Goal: Check status: Check status

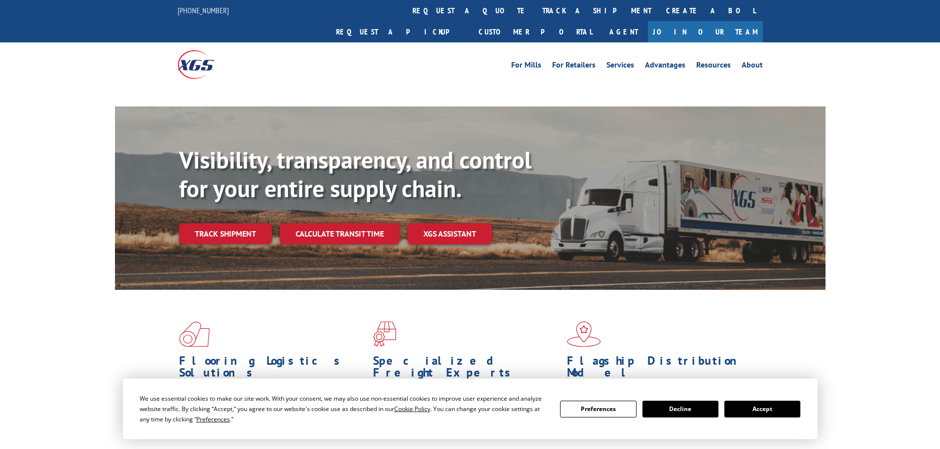
click at [535, 11] on link "track a shipment" at bounding box center [597, 10] width 124 height 21
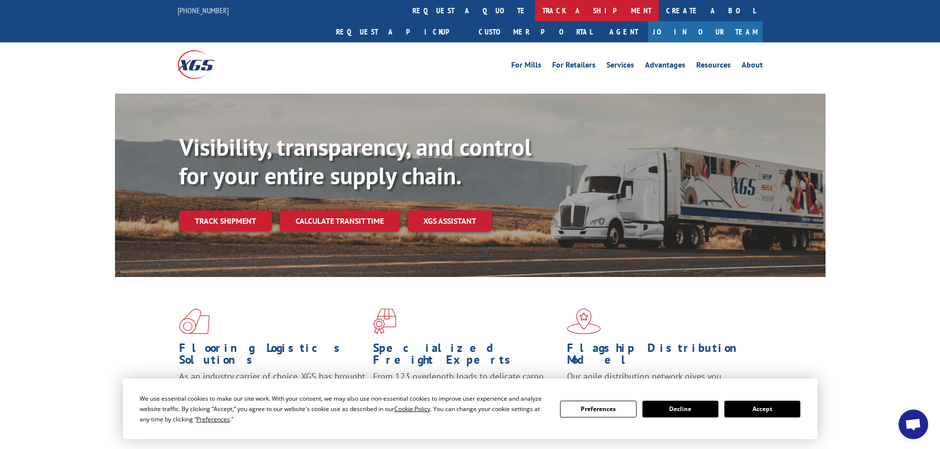
click at [535, 12] on link "track a shipment" at bounding box center [597, 10] width 124 height 21
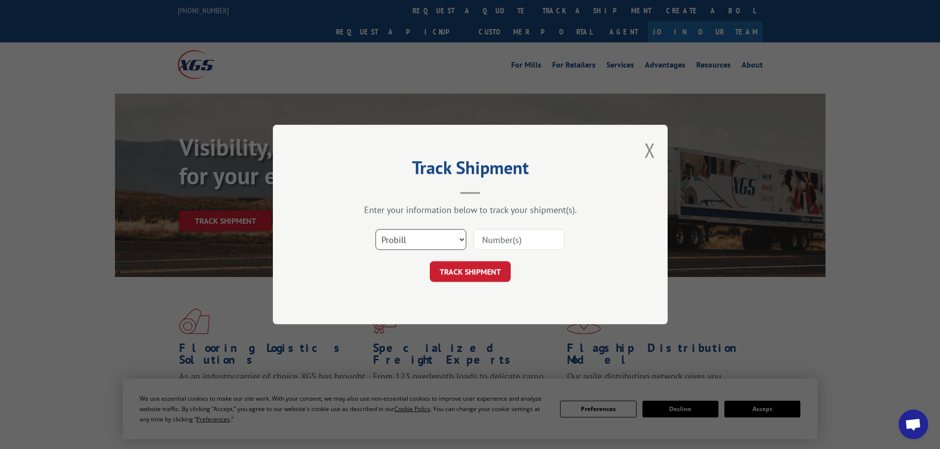
click at [426, 238] on select "Select category... Probill BOL PO" at bounding box center [420, 239] width 91 height 21
select select "bol"
click at [375, 229] on select "Select category... Probill BOL PO" at bounding box center [420, 239] width 91 height 21
click at [519, 253] on div "Select category... Probill BOL PO" at bounding box center [470, 239] width 296 height 33
click at [522, 241] on input at bounding box center [518, 239] width 91 height 21
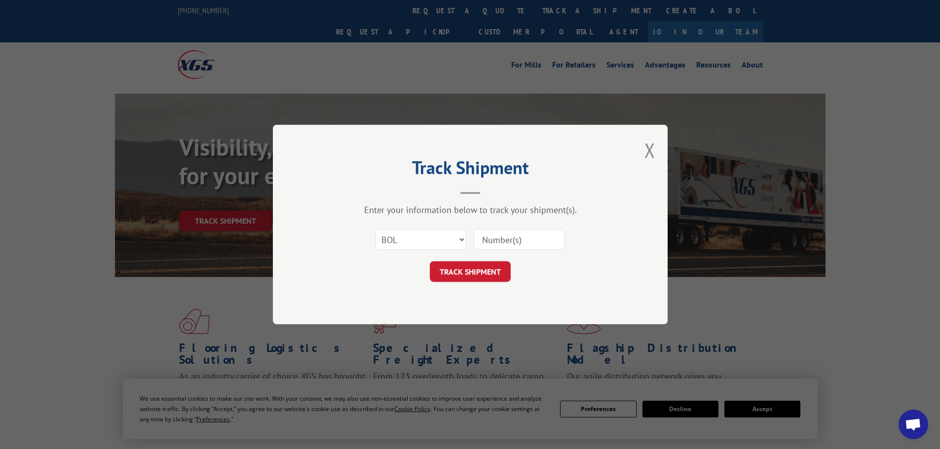
paste input "347935"
type input "347935"
click at [430, 261] on button "TRACK SHIPMENT" at bounding box center [470, 271] width 81 height 21
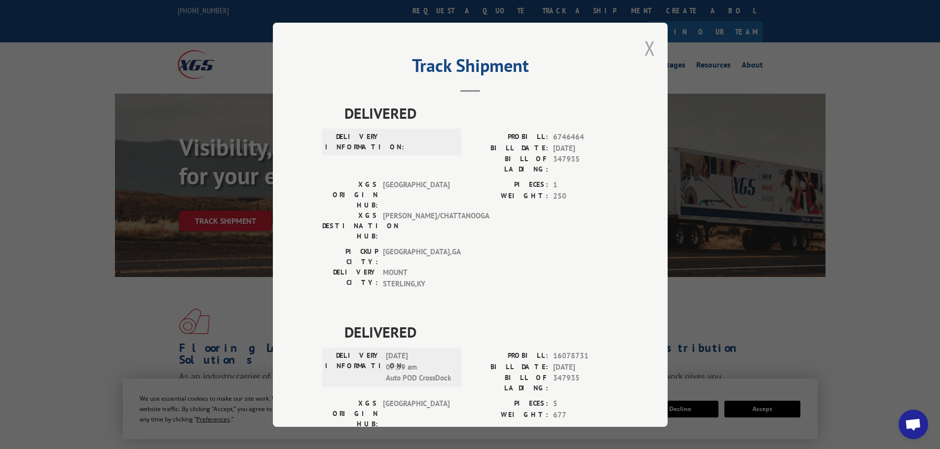
click at [644, 48] on button "Close modal" at bounding box center [649, 48] width 11 height 26
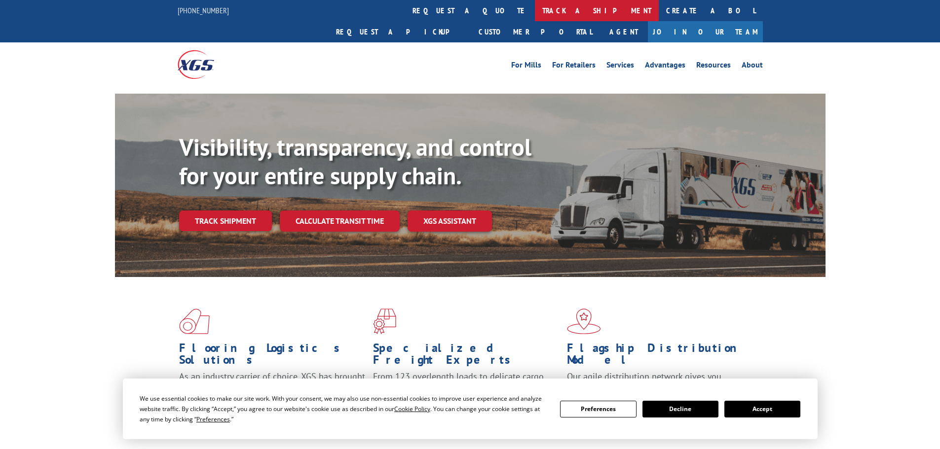
click at [535, 14] on link "track a shipment" at bounding box center [597, 10] width 124 height 21
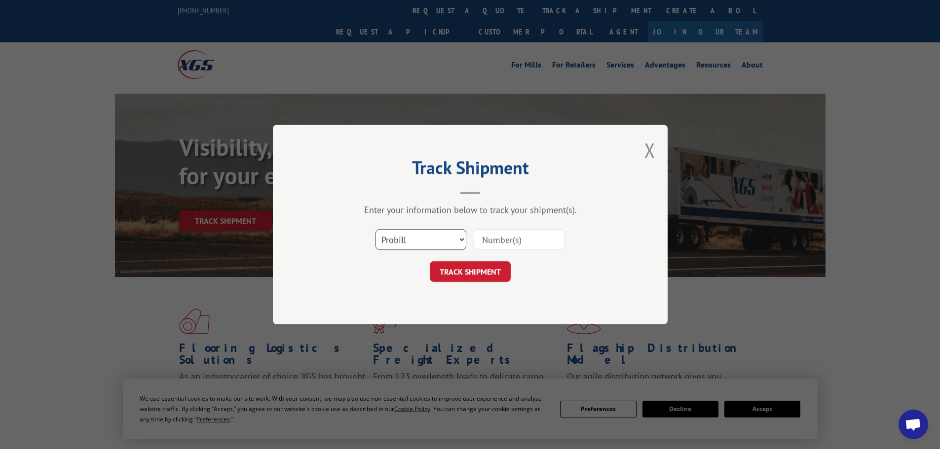
click at [431, 241] on select "Select category... Probill BOL PO" at bounding box center [420, 239] width 91 height 21
click at [375, 229] on select "Select category... Probill BOL PO" at bounding box center [420, 239] width 91 height 21
click at [419, 226] on div "Select category... Probill BOL PO" at bounding box center [470, 239] width 296 height 33
drag, startPoint x: 417, startPoint y: 233, endPoint x: 417, endPoint y: 239, distance: 5.4
click at [417, 234] on select "Select category... Probill BOL PO" at bounding box center [420, 239] width 91 height 21
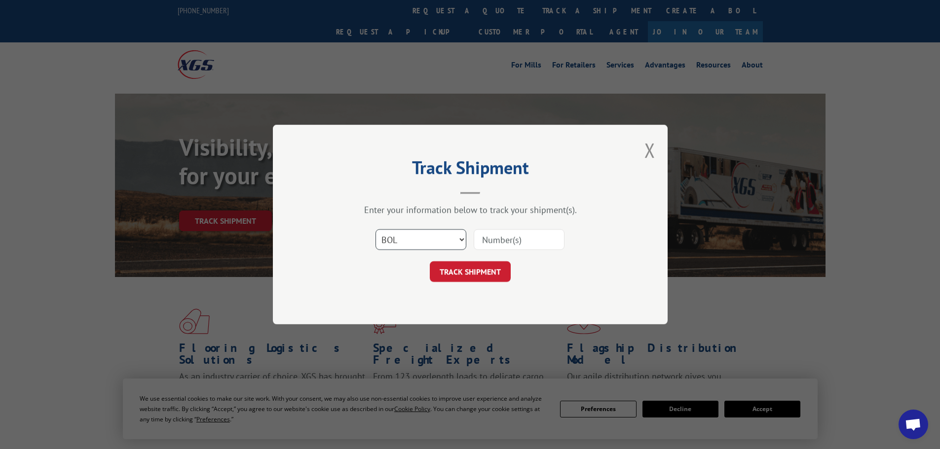
select select "po"
click at [375, 229] on select "Select category... Probill BOL PO" at bounding box center [420, 239] width 91 height 21
click at [504, 243] on input at bounding box center [518, 239] width 91 height 21
click at [512, 235] on input at bounding box center [518, 239] width 91 height 21
paste input "F8354930"
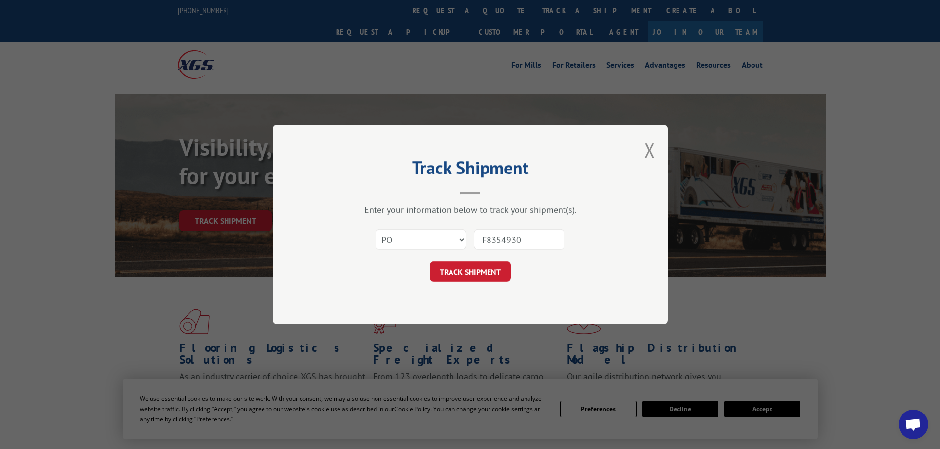
type input "F8354930"
drag, startPoint x: 393, startPoint y: 240, endPoint x: 397, endPoint y: 250, distance: 10.2
click at [393, 240] on select "Select category... Probill BOL PO" at bounding box center [420, 239] width 91 height 21
select select "probill"
click at [375, 229] on select "Select category... Probill BOL PO" at bounding box center [420, 239] width 91 height 21
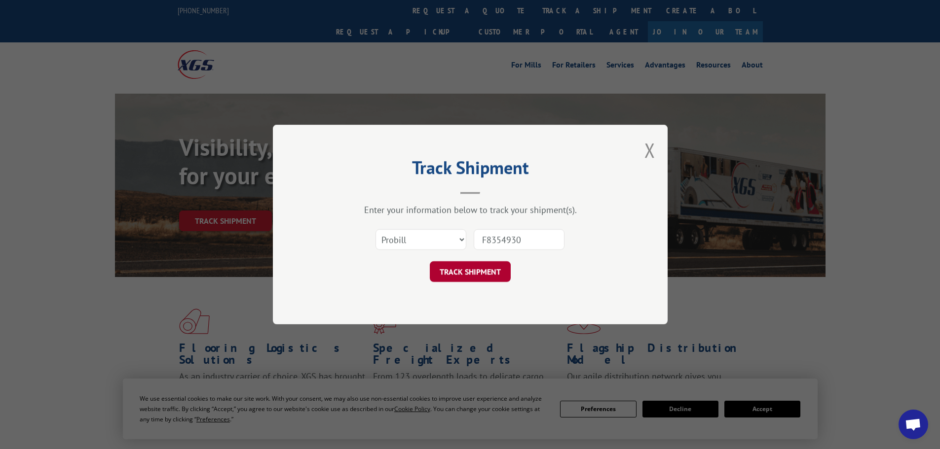
click at [472, 282] on button "TRACK SHIPMENT" at bounding box center [470, 271] width 81 height 21
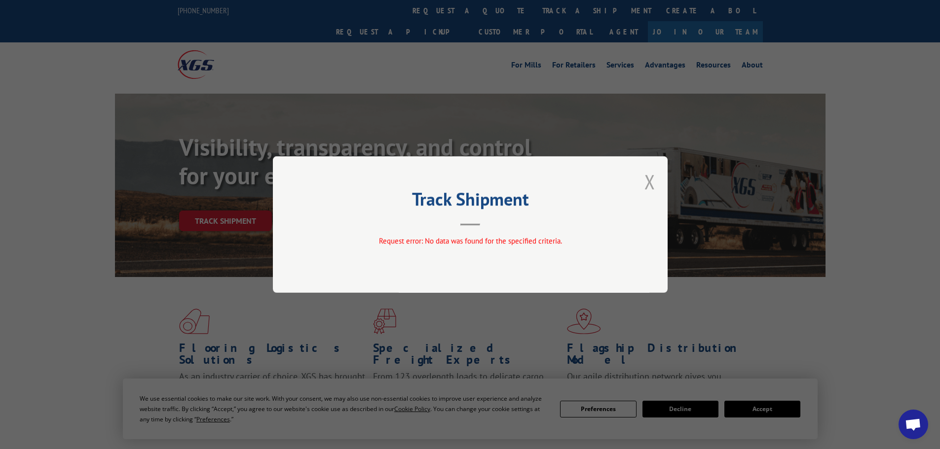
click at [648, 183] on button "Close modal" at bounding box center [649, 182] width 11 height 26
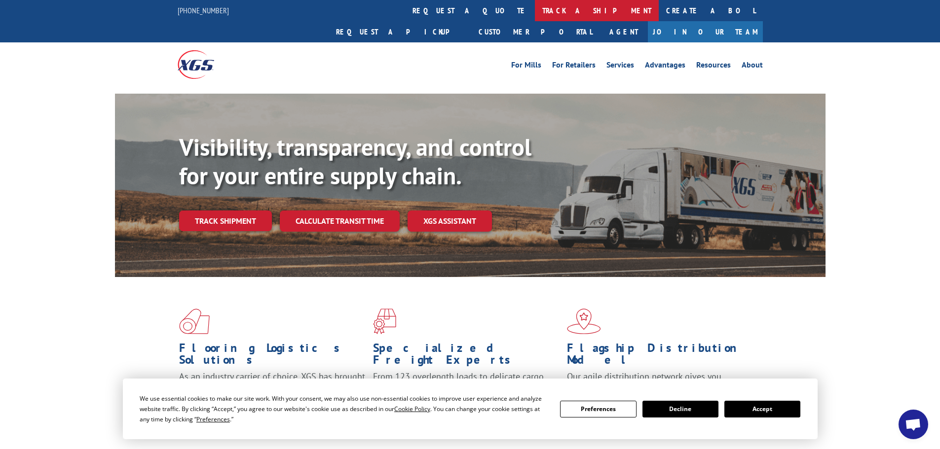
drag, startPoint x: 448, startPoint y: 16, endPoint x: 439, endPoint y: 16, distance: 9.4
click at [535, 16] on link "track a shipment" at bounding box center [597, 10] width 124 height 21
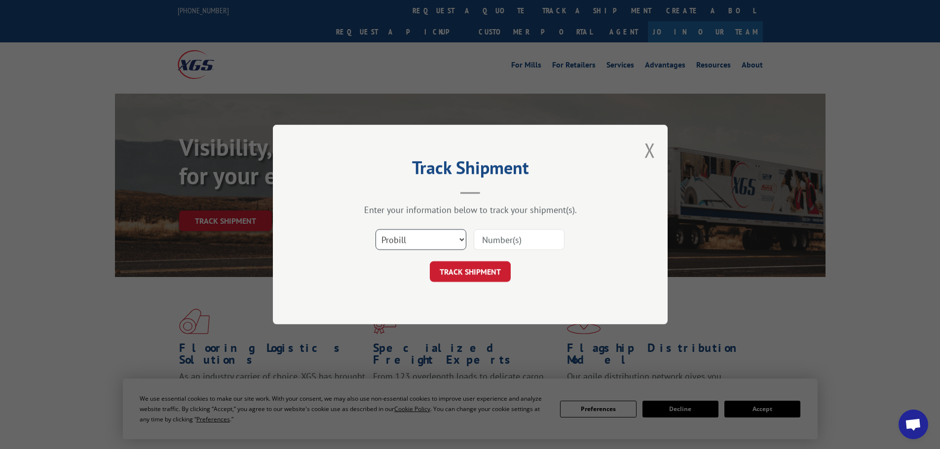
click at [432, 236] on select "Select category... Probill BOL PO" at bounding box center [420, 239] width 91 height 21
select select "bol"
click at [375, 229] on select "Select category... Probill BOL PO" at bounding box center [420, 239] width 91 height 21
click at [535, 233] on input at bounding box center [518, 239] width 91 height 21
click at [498, 238] on input at bounding box center [518, 239] width 91 height 21
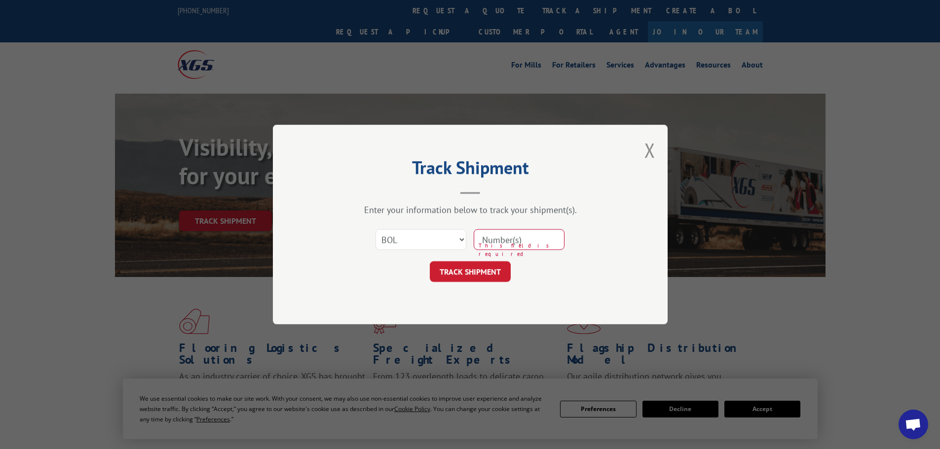
paste input "347935"
type input "347935"
click at [430, 261] on button "TRACK SHIPMENT" at bounding box center [470, 271] width 81 height 21
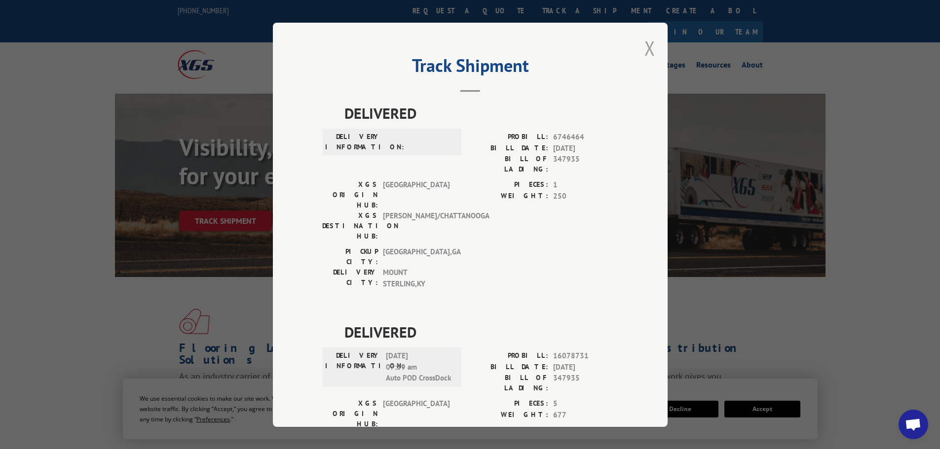
click at [644, 47] on button "Close modal" at bounding box center [649, 48] width 11 height 26
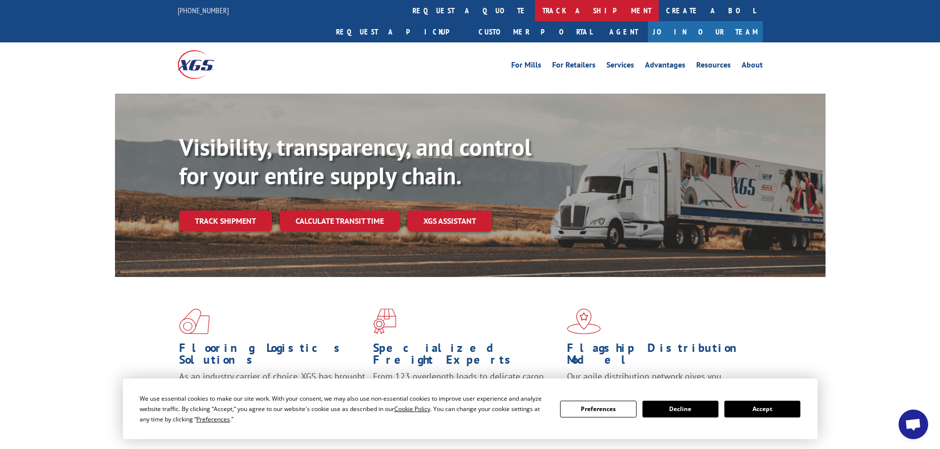
click at [535, 12] on link "track a shipment" at bounding box center [597, 10] width 124 height 21
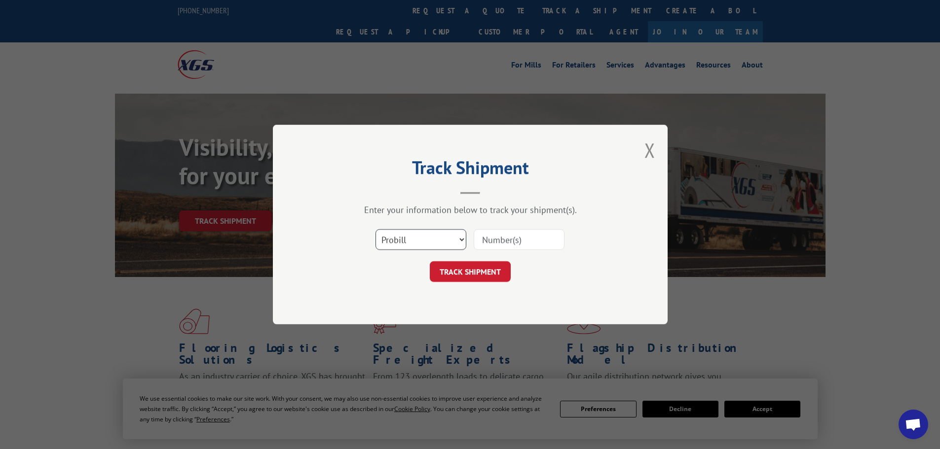
click at [421, 244] on select "Select category... Probill BOL PO" at bounding box center [420, 239] width 91 height 21
select select "po"
click at [375, 229] on select "Select category... Probill BOL PO" at bounding box center [420, 239] width 91 height 21
click at [500, 242] on input at bounding box center [518, 239] width 91 height 21
type input "21522031"
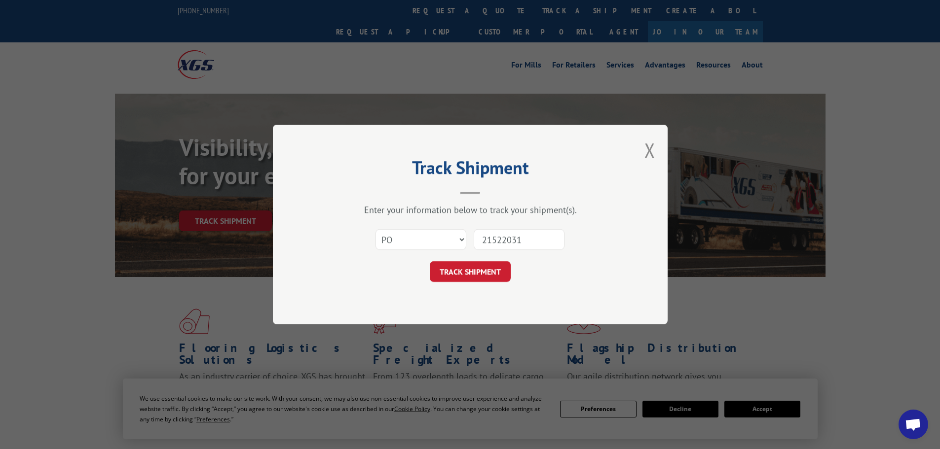
click button "TRACK SHIPMENT" at bounding box center [470, 271] width 81 height 21
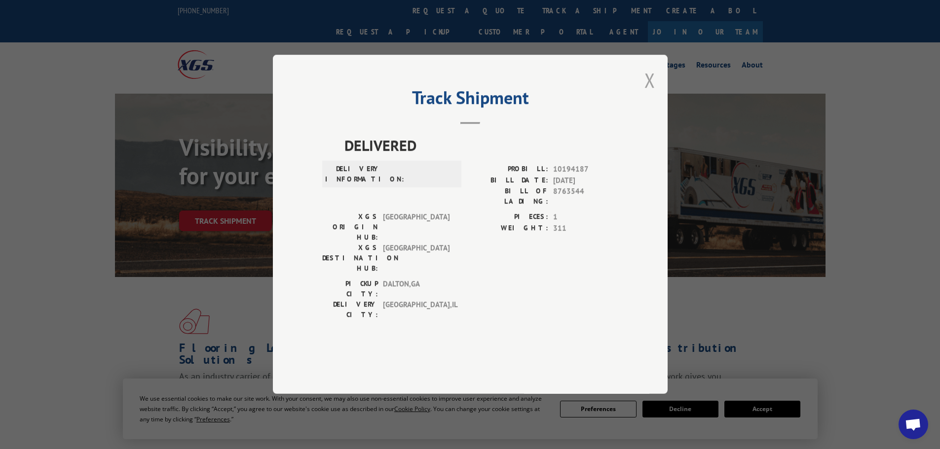
click at [647, 93] on button "Close modal" at bounding box center [649, 80] width 11 height 26
